Goal: Task Accomplishment & Management: Complete application form

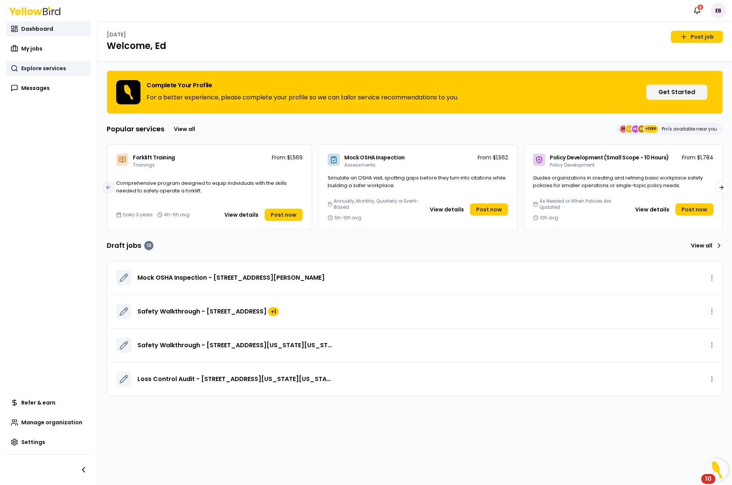
click at [35, 68] on span "Explore services" at bounding box center [43, 69] width 45 height 8
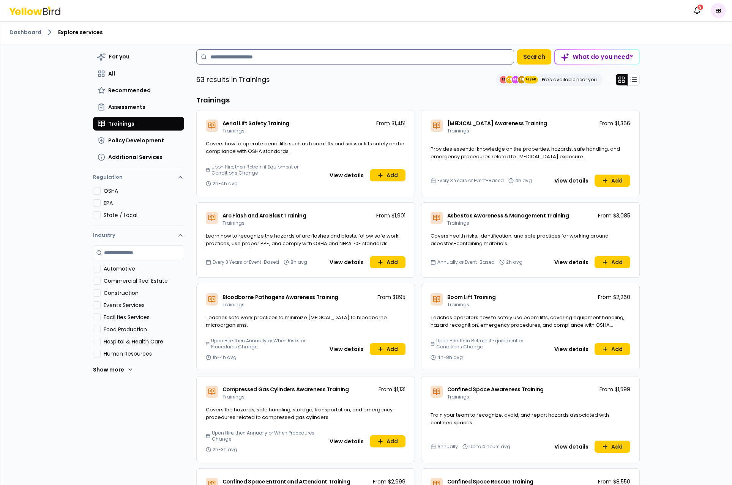
click at [249, 58] on input at bounding box center [355, 56] width 318 height 15
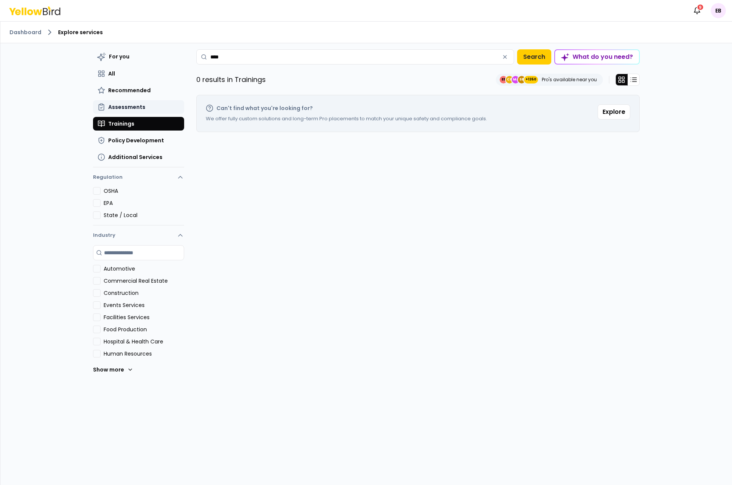
type input "****"
click at [132, 109] on span "Assessments" at bounding box center [126, 107] width 37 height 8
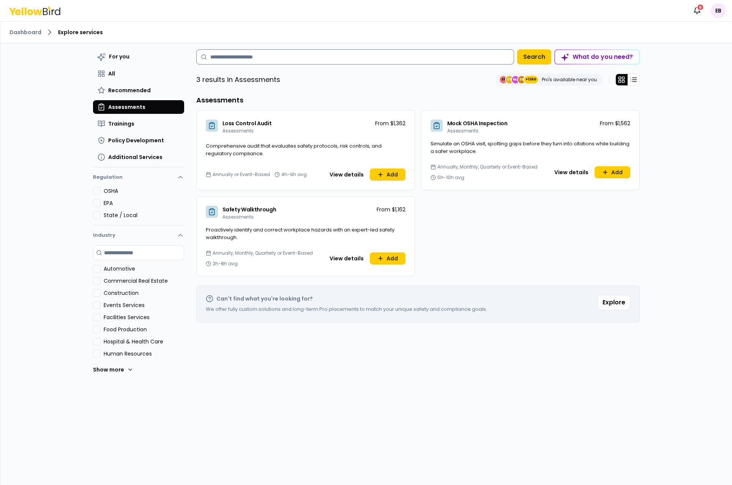
click at [259, 56] on input at bounding box center [355, 56] width 318 height 15
type input "*"
click at [537, 145] on span "Simulate an OSHA visit, spotting gaps before they turn into citations while bui…" at bounding box center [529, 147] width 199 height 15
click at [562, 169] on button "View details" at bounding box center [571, 172] width 43 height 12
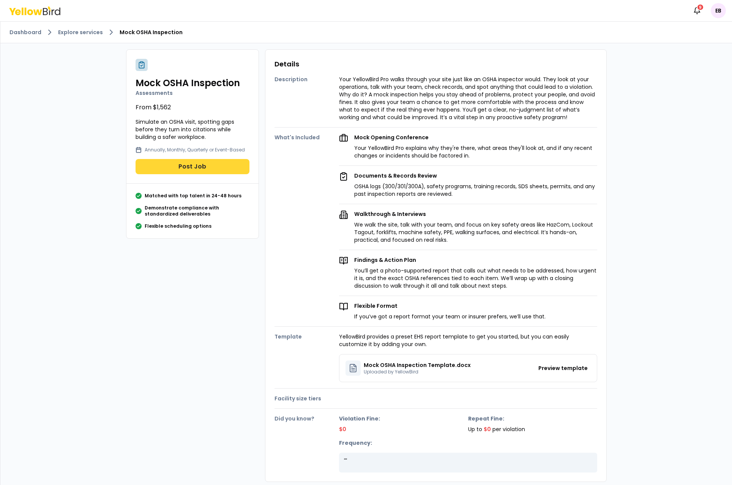
click at [213, 168] on button "Post Job" at bounding box center [192, 166] width 114 height 15
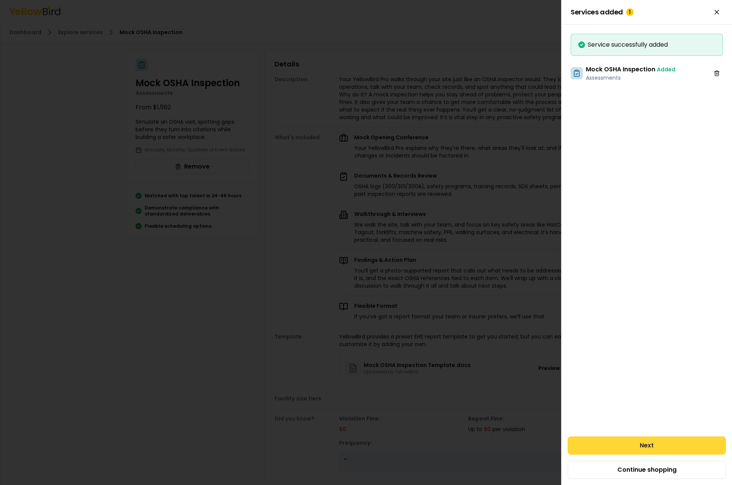
click at [661, 440] on button "Next" at bounding box center [646, 445] width 158 height 18
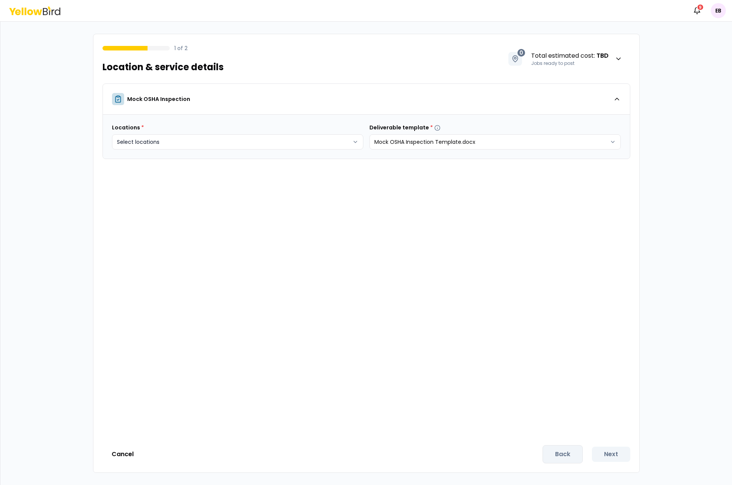
click at [339, 144] on body "Notifications 9 EB 1 of 2 Location & service details 0 Total estimated cost : T…" at bounding box center [366, 242] width 732 height 485
click at [527, 237] on html "Notifications 9 EB 1 of 2 Location & service details 0 Total estimated cost : T…" at bounding box center [366, 242] width 732 height 485
click at [314, 145] on body "Notifications 9 EB 1 of 2 Location & service details 0 Total estimated cost : T…" at bounding box center [366, 242] width 732 height 485
click at [156, 185] on button "Create new" at bounding box center [145, 185] width 57 height 12
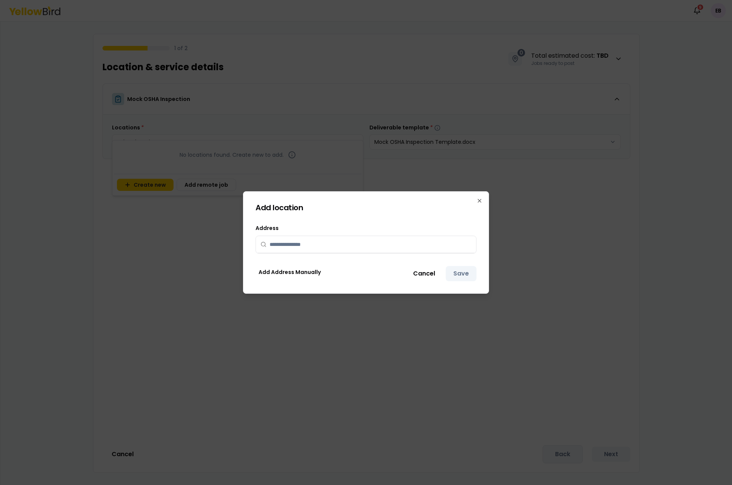
click at [335, 241] on input "text" at bounding box center [370, 244] width 202 height 17
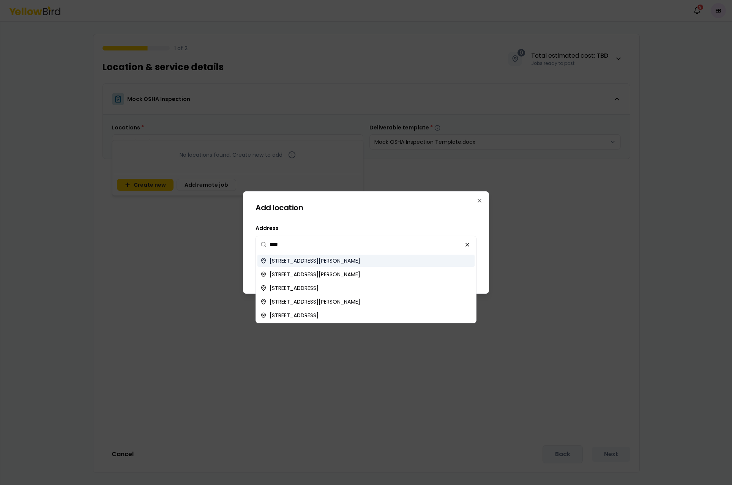
click at [358, 267] on div "[STREET_ADDRESS][PERSON_NAME] [STREET_ADDRESS][PERSON_NAME] [STREET_ADDRESS] [S…" at bounding box center [366, 288] width 220 height 67
click at [360, 262] on span "[STREET_ADDRESS][PERSON_NAME]" at bounding box center [314, 261] width 91 height 8
type input "**********"
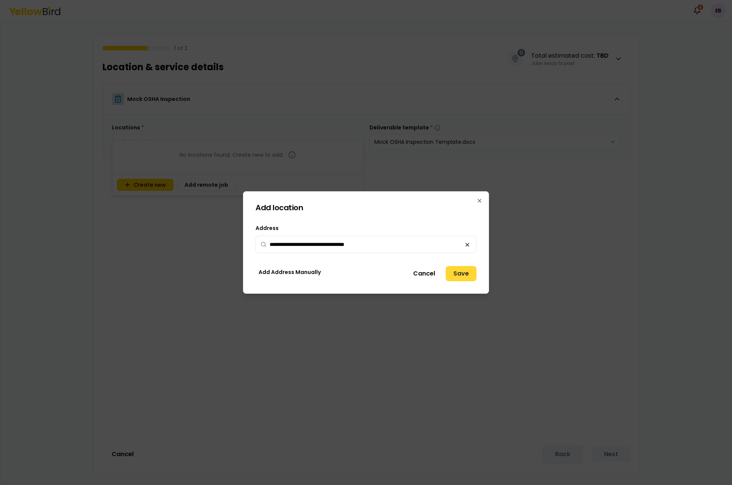
click at [464, 271] on button "Save" at bounding box center [461, 273] width 31 height 15
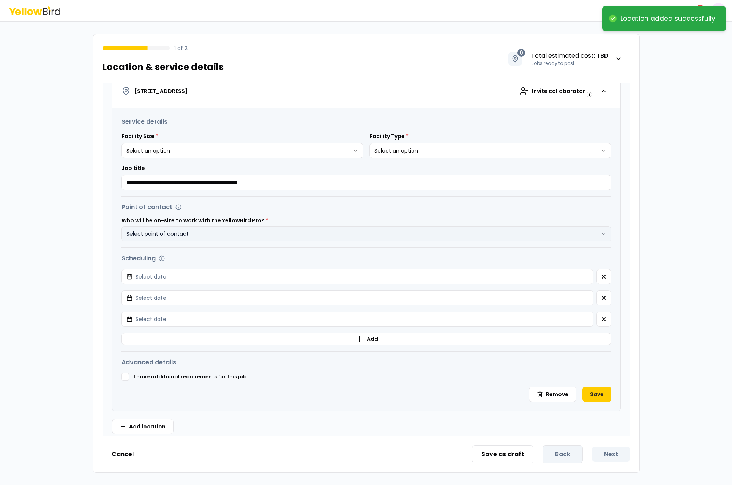
scroll to position [134, 0]
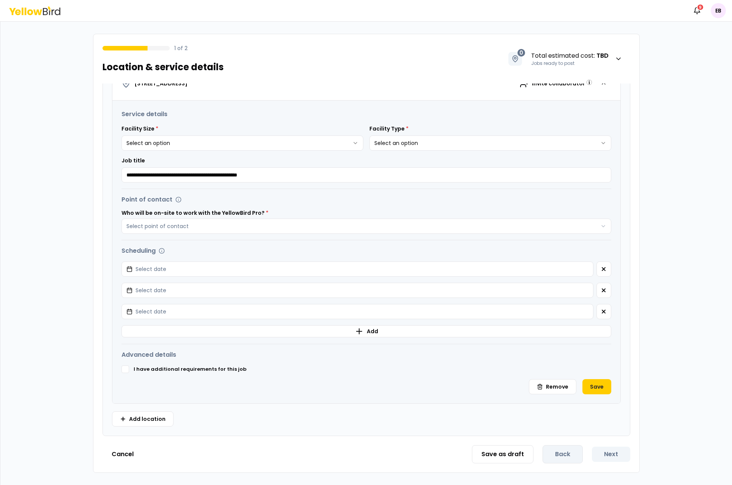
click at [295, 148] on html "**********" at bounding box center [366, 242] width 732 height 485
select select "*"
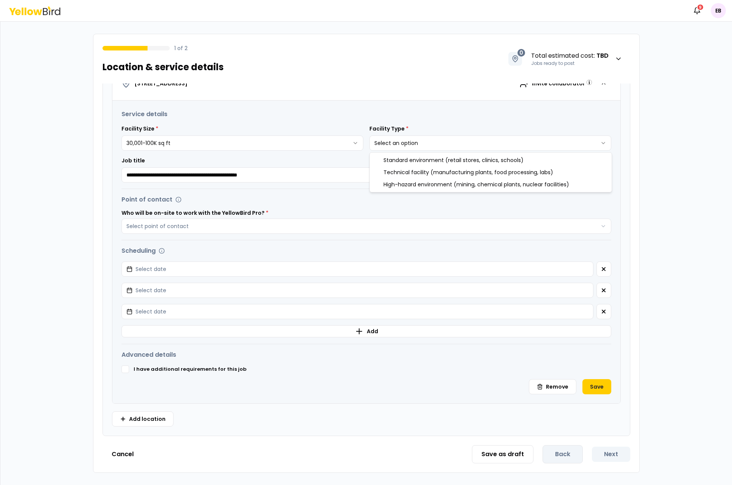
click at [430, 141] on html "**********" at bounding box center [366, 242] width 732 height 485
select select "*"
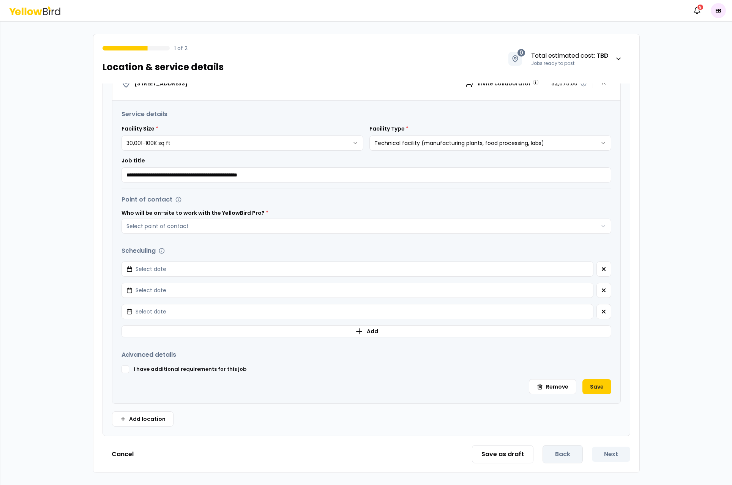
click at [547, 205] on div "Point of contact Who will be on-site to work with the YellowBird Pro? * Select …" at bounding box center [366, 214] width 490 height 39
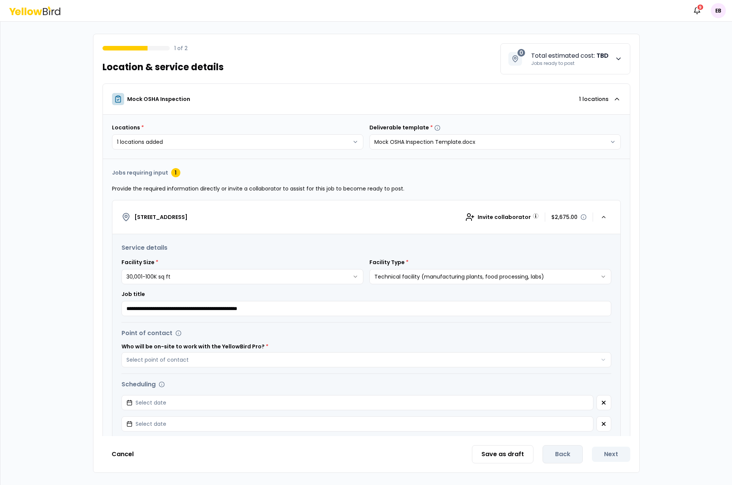
click at [619, 61] on icon "button" at bounding box center [618, 59] width 8 height 8
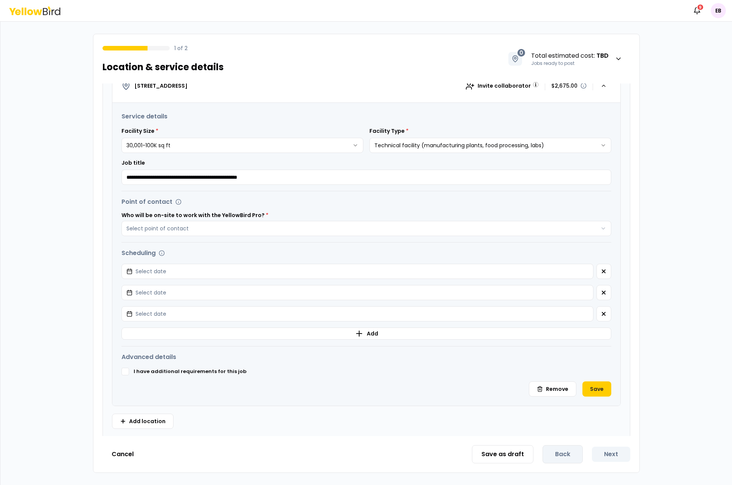
scroll to position [134, 0]
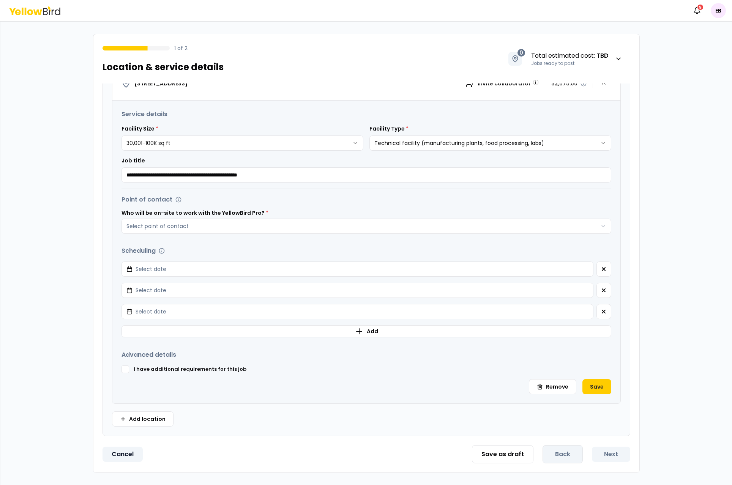
click at [123, 450] on button "Cancel" at bounding box center [122, 454] width 40 height 15
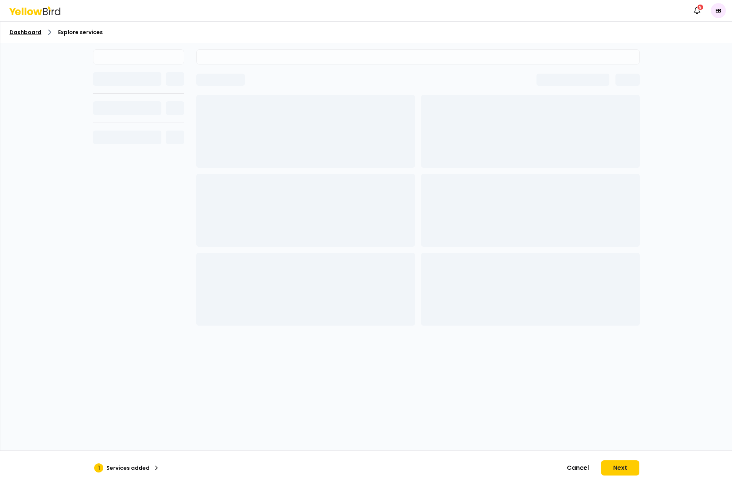
click at [30, 34] on link "Dashboard" at bounding box center [25, 32] width 32 height 8
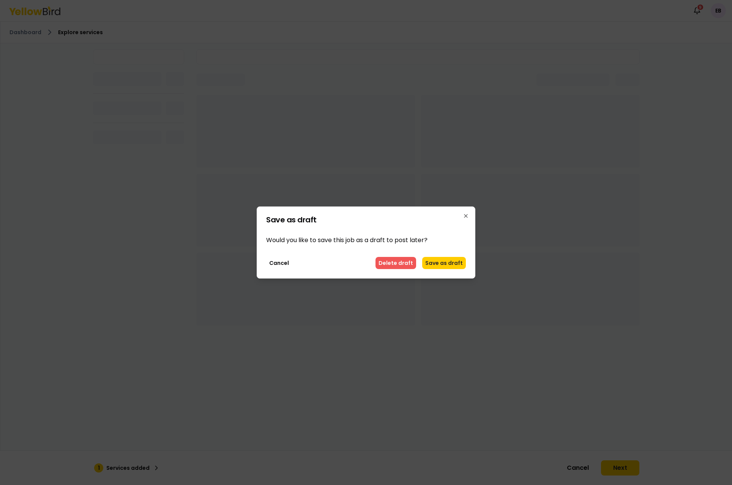
click at [400, 257] on button "Delete draft" at bounding box center [395, 263] width 41 height 12
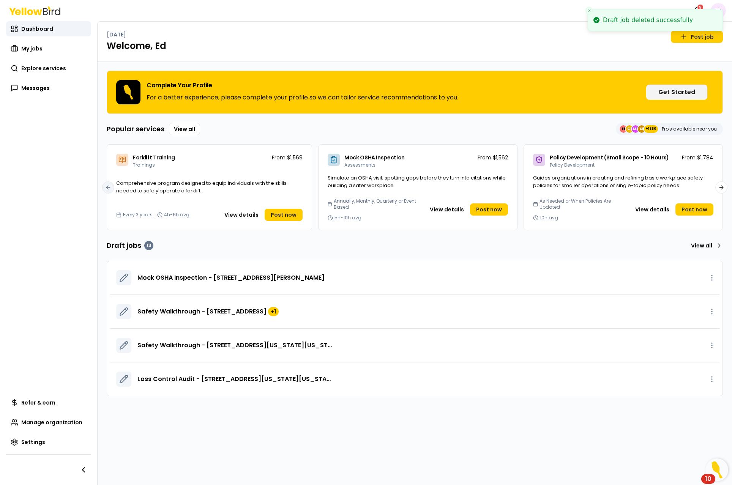
click at [591, 10] on icon "Close toast" at bounding box center [589, 10] width 5 height 5
click at [468, 36] on div "[DATE] Post job" at bounding box center [415, 37] width 616 height 12
drag, startPoint x: 28, startPoint y: 157, endPoint x: 39, endPoint y: 49, distance: 108.0
click at [28, 157] on nav "Dashboard My jobs Explore services Messages Refer & earn Manage organization Se…" at bounding box center [48, 253] width 97 height 464
